Goal: Share content

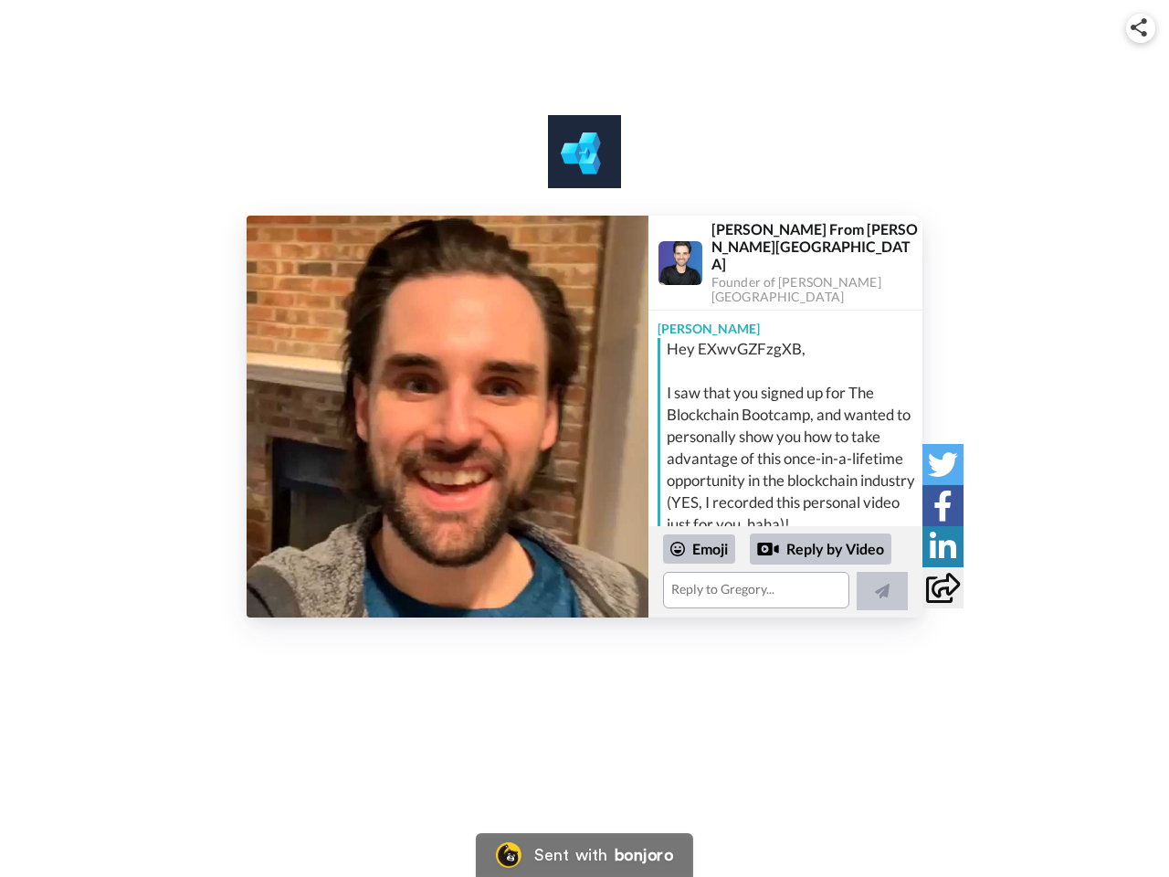
click at [1141, 27] on img at bounding box center [1138, 27] width 16 height 18
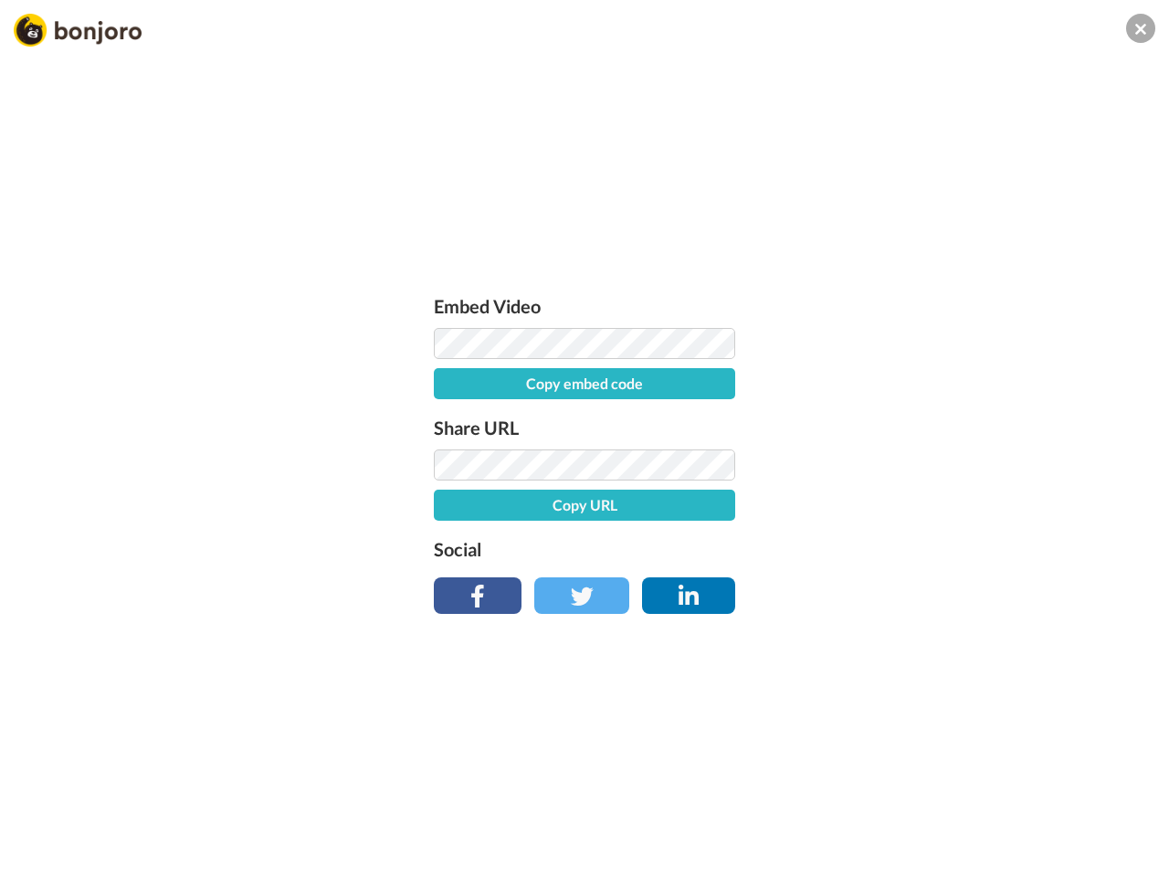
click at [447, 416] on label "Share URL" at bounding box center [584, 427] width 301 height 29
click at [785, 572] on div "Embed Video Copy embed code Share URL Copy URL Social" at bounding box center [584, 537] width 1169 height 877
click at [699, 549] on label "Social" at bounding box center [584, 548] width 301 height 29
click at [821, 549] on div "Embed Video Copy embed code Share URL Copy URL Social" at bounding box center [584, 537] width 1169 height 877
click at [882, 591] on div "Embed Video Copy embed code Share URL Copy URL Social" at bounding box center [584, 537] width 1169 height 877
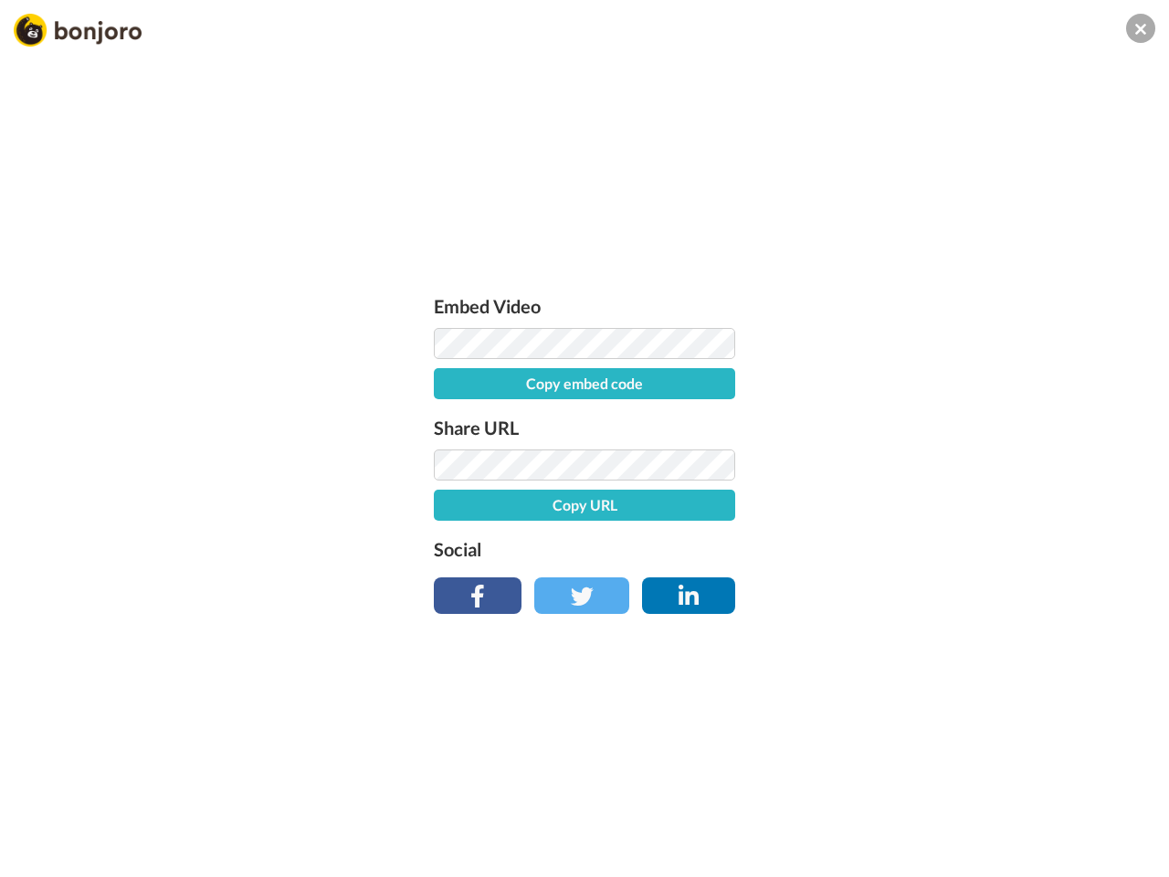
click at [942, 464] on div "Embed Video Copy embed code Share URL Copy URL Social" at bounding box center [584, 537] width 1169 height 877
click at [942, 505] on div "Embed Video Copy embed code Share URL Copy URL Social" at bounding box center [584, 537] width 1169 height 877
click at [942, 546] on div "Embed Video Copy embed code Share URL Copy URL Social" at bounding box center [584, 537] width 1169 height 877
click at [942, 587] on div "Embed Video Copy embed code Share URL Copy URL Social" at bounding box center [584, 537] width 1169 height 877
